Goal: Task Accomplishment & Management: Manage account settings

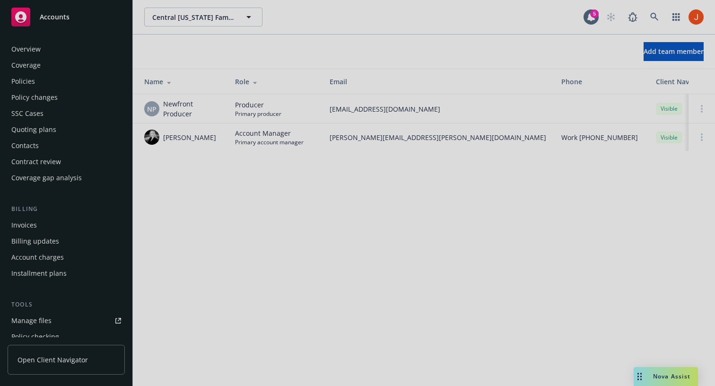
scroll to position [262, 0]
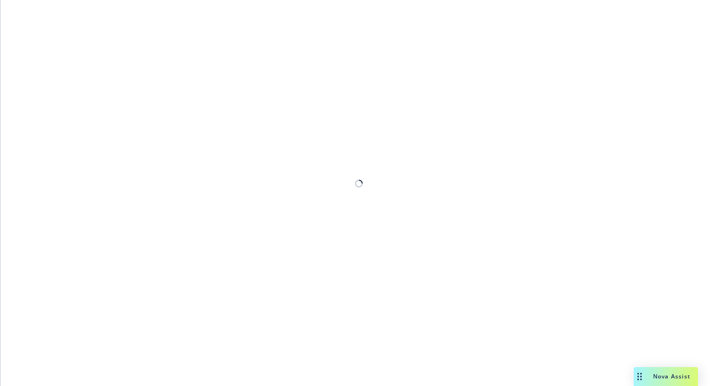
click at [424, 301] on div at bounding box center [357, 193] width 715 height 386
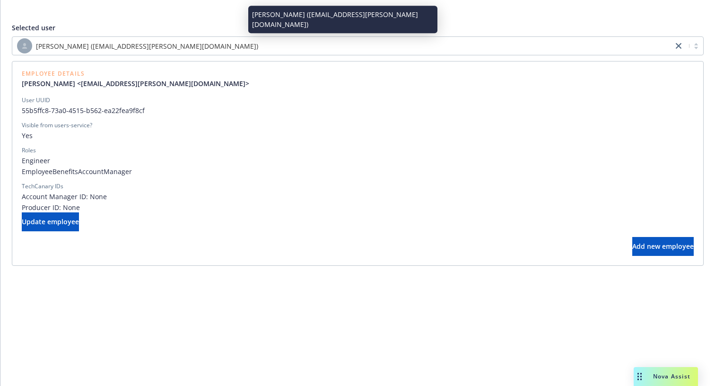
click at [236, 50] on div "[PERSON_NAME] ([EMAIL_ADDRESS][PERSON_NAME][DOMAIN_NAME])" at bounding box center [342, 45] width 651 height 15
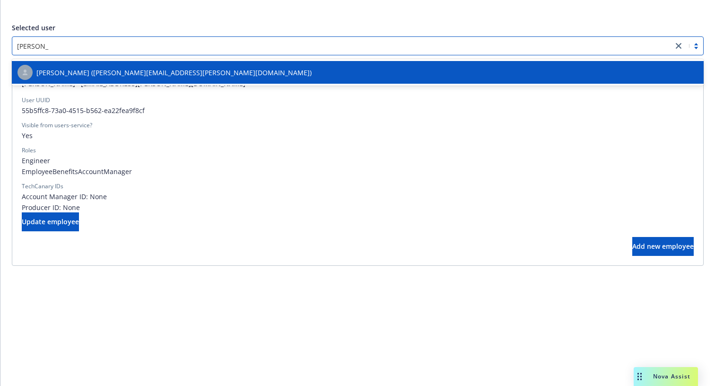
type input "[PERSON_NAME]"
click at [184, 75] on div "[PERSON_NAME] ([PERSON_NAME][EMAIL_ADDRESS][PERSON_NAME][DOMAIN_NAME])" at bounding box center [357, 72] width 680 height 15
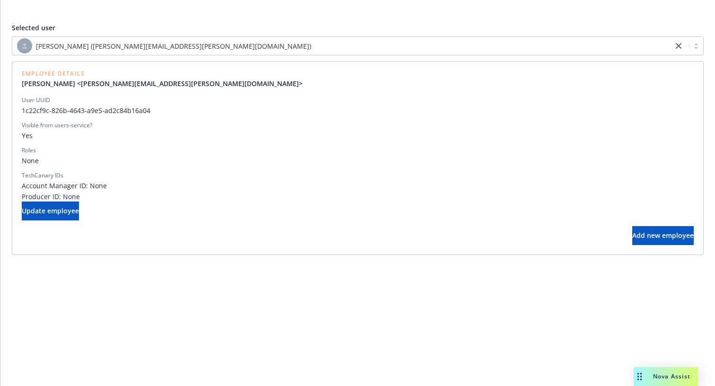
click at [239, 241] on div "Add new employee" at bounding box center [358, 235] width 672 height 19
click at [67, 212] on span "Update employee" at bounding box center [50, 210] width 57 height 9
select select "account management"
select select "full-time"
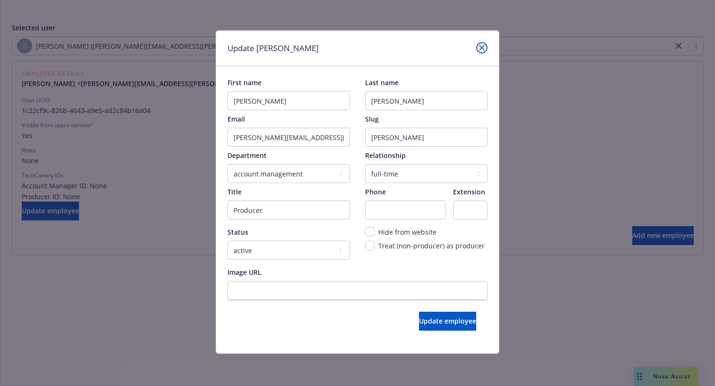
click at [486, 46] on link "close" at bounding box center [481, 47] width 11 height 11
